Goal: Task Accomplishment & Management: Manage account settings

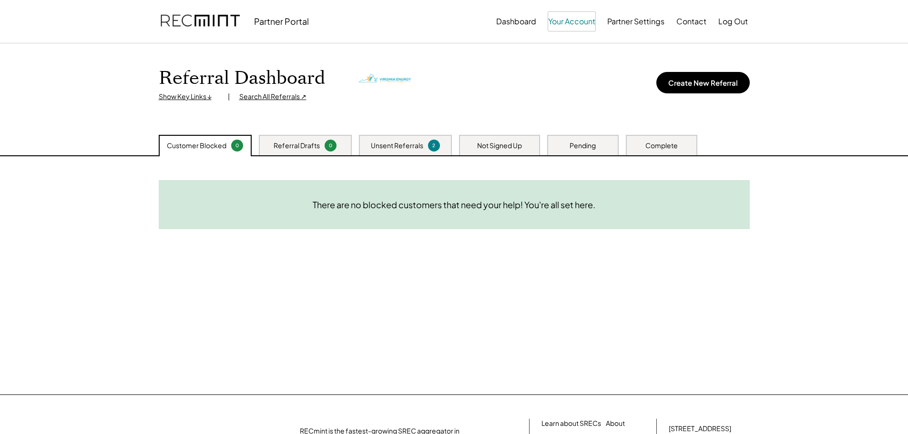
click at [568, 23] on button "Your Account" at bounding box center [571, 21] width 47 height 19
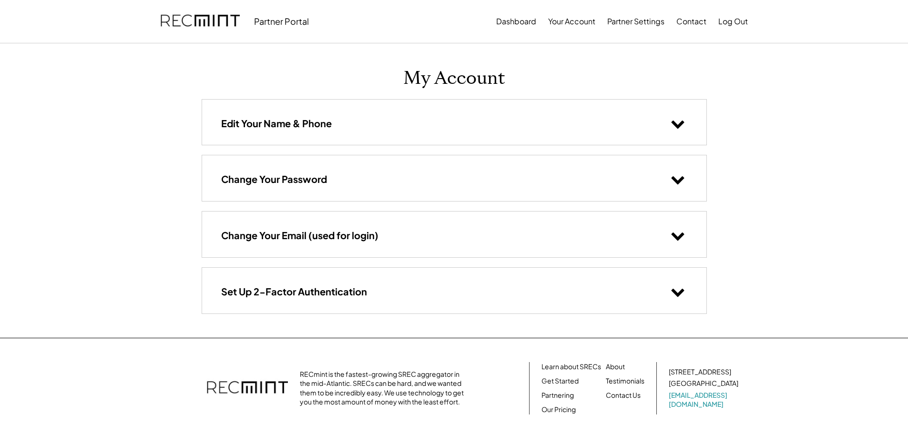
click at [328, 180] on div "Change Your Password" at bounding box center [454, 177] width 504 height 45
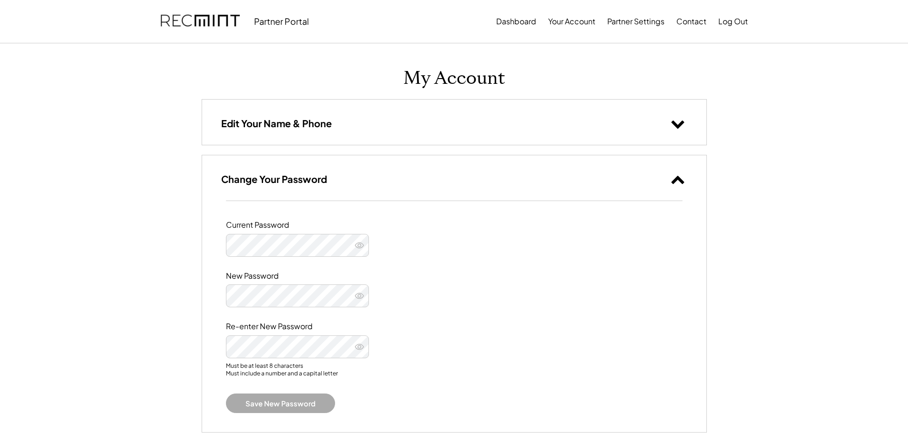
click at [359, 245] on icon at bounding box center [360, 246] width 10 height 10
click at [363, 248] on icon at bounding box center [360, 246] width 10 height 10
click at [360, 245] on icon at bounding box center [360, 246] width 10 height 10
click at [359, 294] on icon at bounding box center [360, 296] width 10 height 10
drag, startPoint x: 364, startPoint y: 349, endPoint x: 360, endPoint y: 344, distance: 6.8
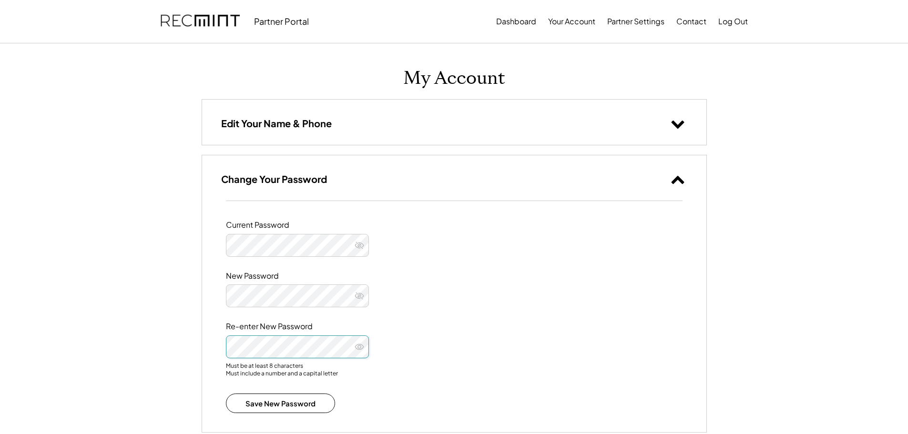
click at [363, 348] on button at bounding box center [359, 347] width 14 height 14
click at [257, 403] on button "Save New Password" at bounding box center [280, 404] width 109 height 20
click at [218, 343] on div "Current Password New Password Re-enter New Password Must be at least 8 characte…" at bounding box center [454, 316] width 504 height 231
click at [389, 121] on div "Edit Your Name & Phone" at bounding box center [454, 122] width 504 height 45
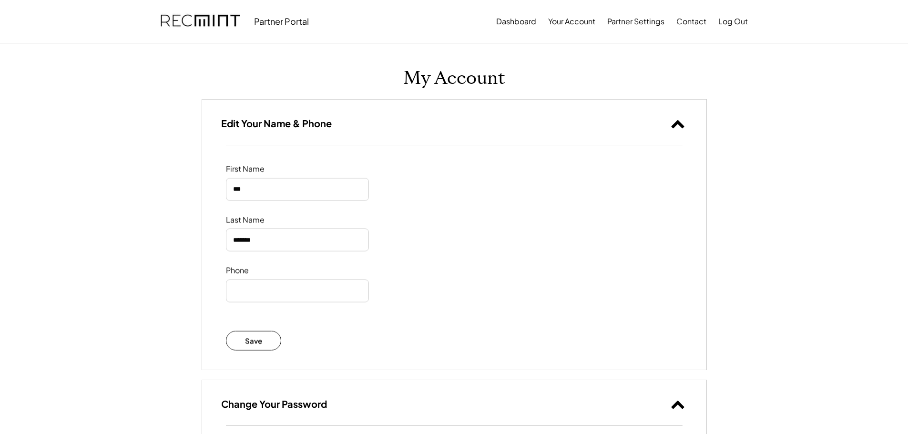
click at [389, 121] on div "Edit Your Name & Phone" at bounding box center [454, 122] width 504 height 45
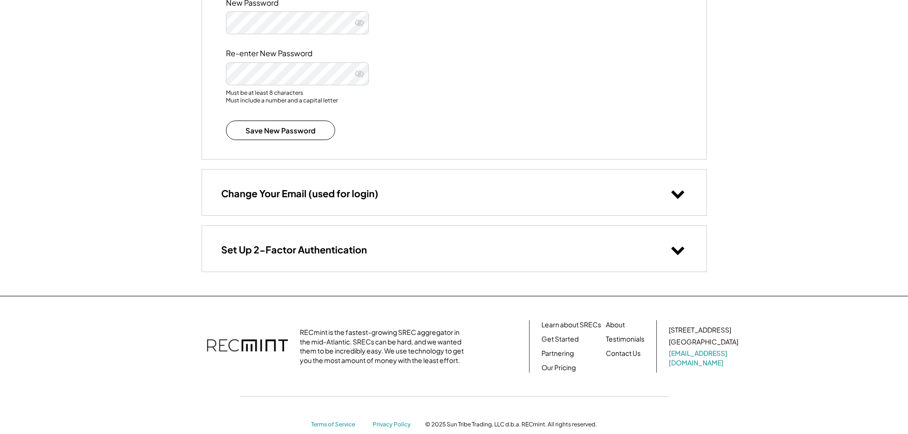
scroll to position [292, 0]
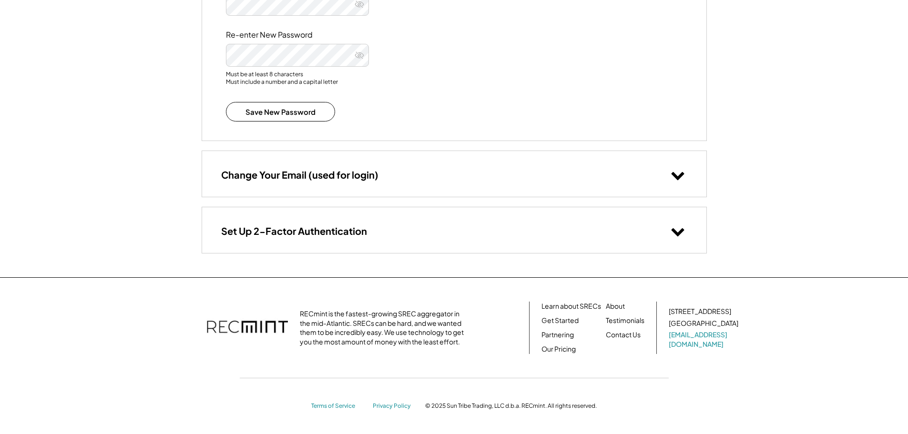
click at [350, 168] on div "Change Your Email (used for login)" at bounding box center [454, 173] width 504 height 45
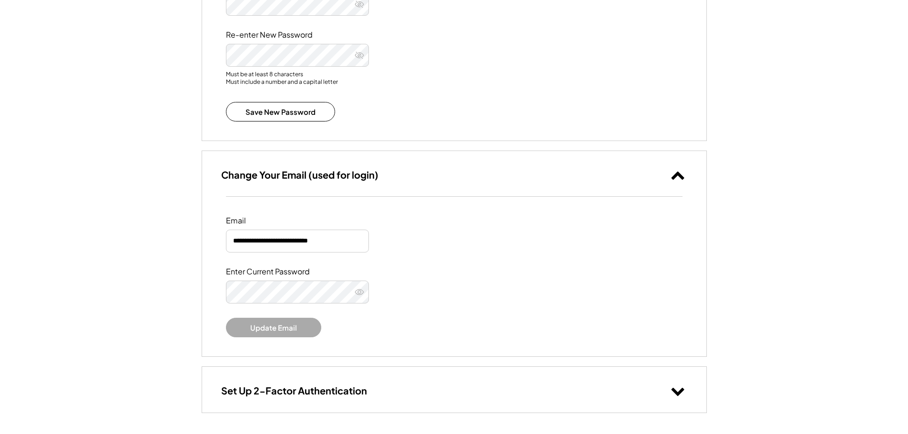
click at [329, 241] on input "**********" at bounding box center [297, 241] width 143 height 23
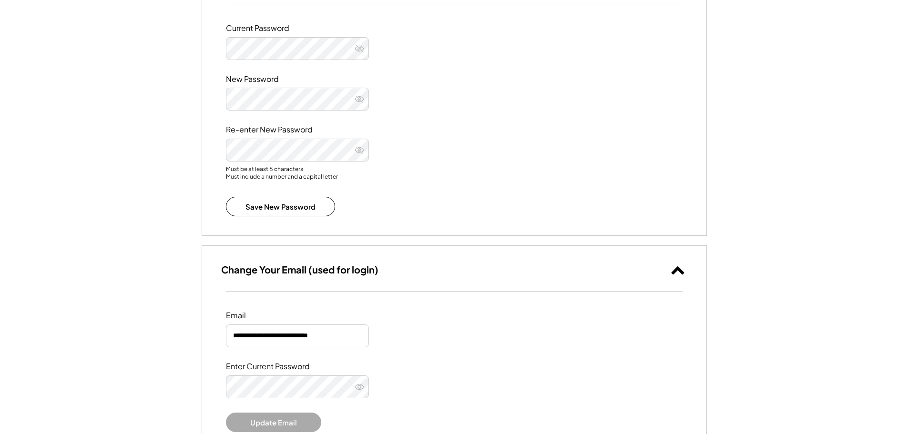
scroll to position [196, 0]
